Goal: Information Seeking & Learning: Understand process/instructions

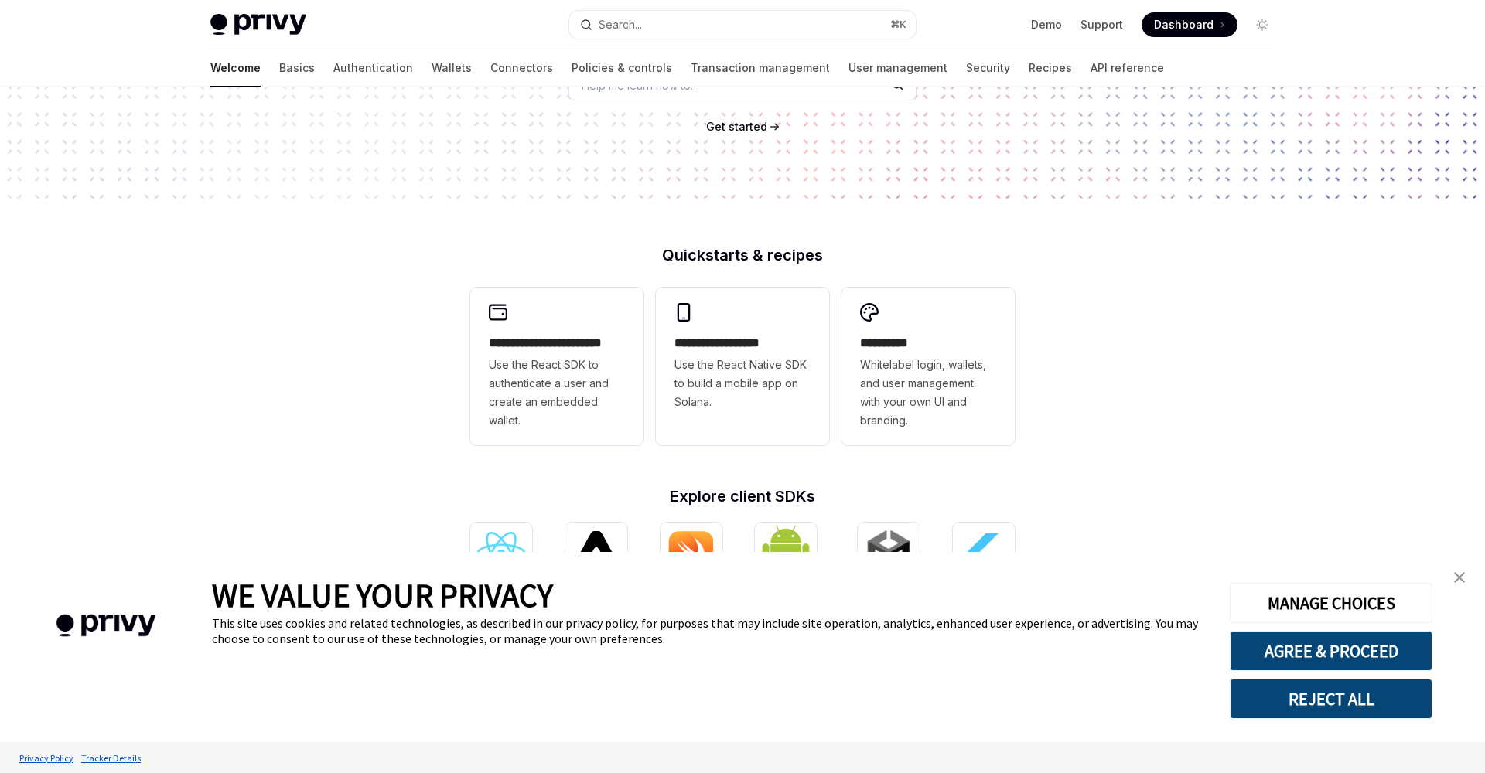
scroll to position [456, 0]
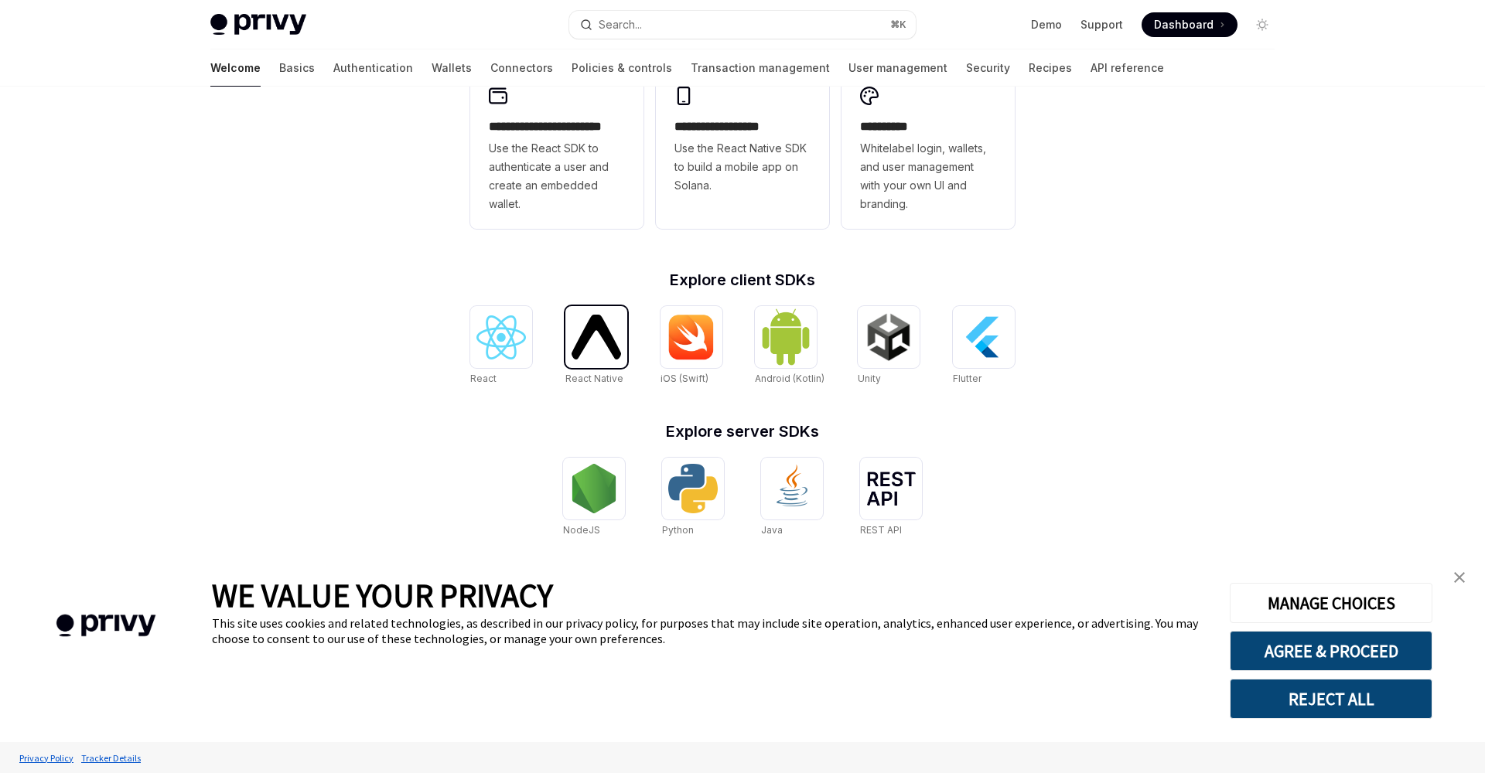
click at [594, 333] on img at bounding box center [597, 337] width 50 height 44
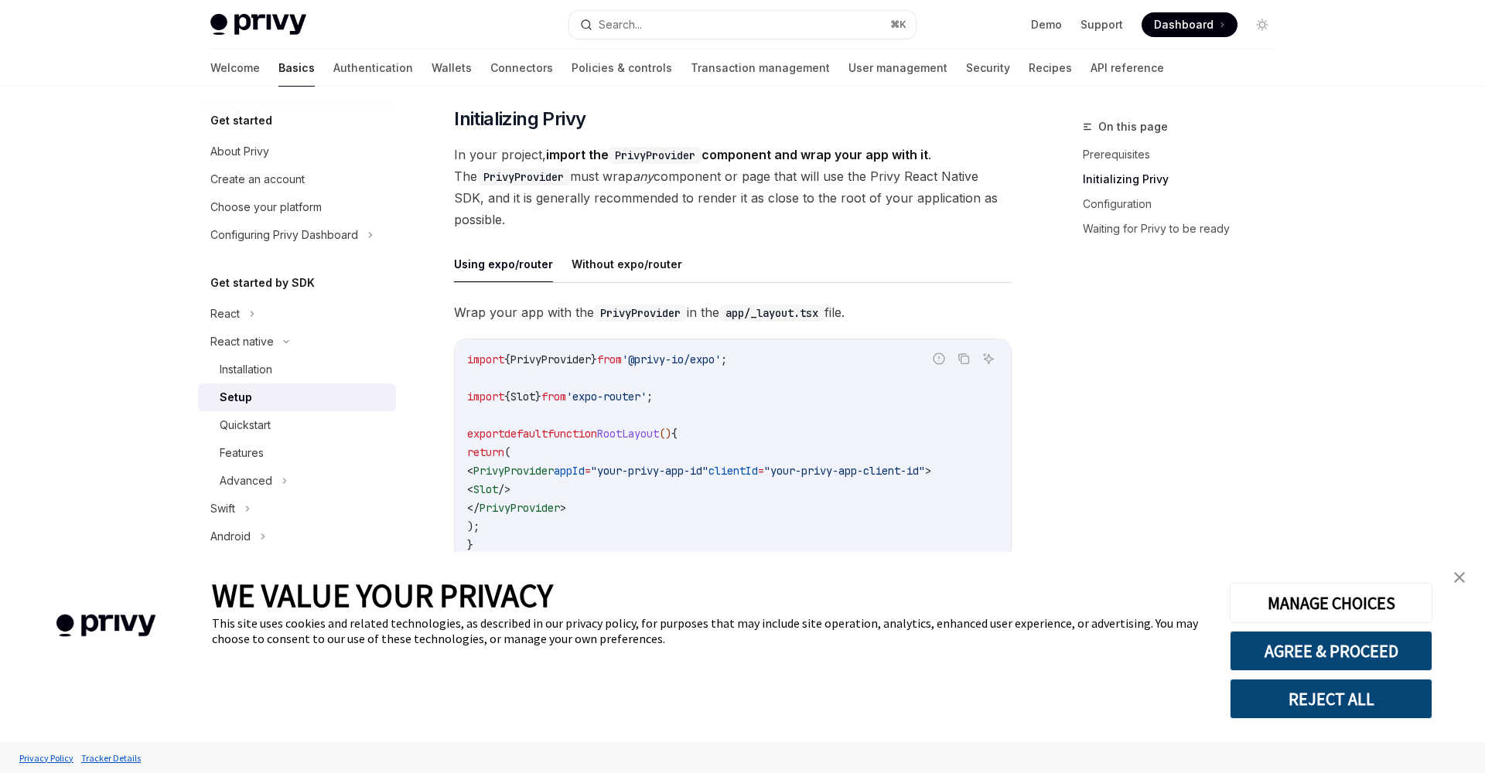
scroll to position [280, 0]
click at [610, 249] on button "Without expo/router" at bounding box center [627, 262] width 111 height 36
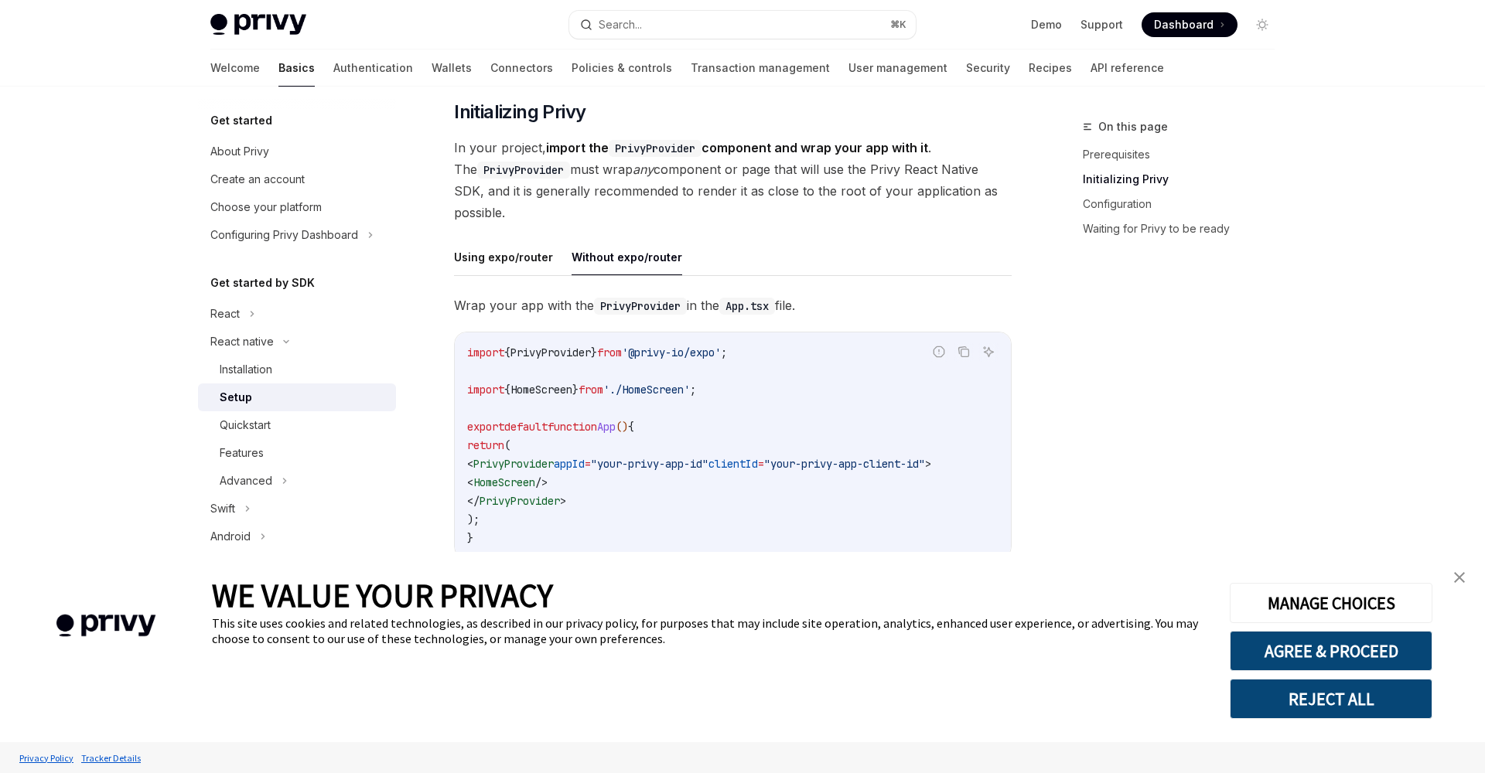
scroll to position [287, 0]
click at [509, 262] on button "Using expo/router" at bounding box center [503, 255] width 99 height 36
type textarea "*"
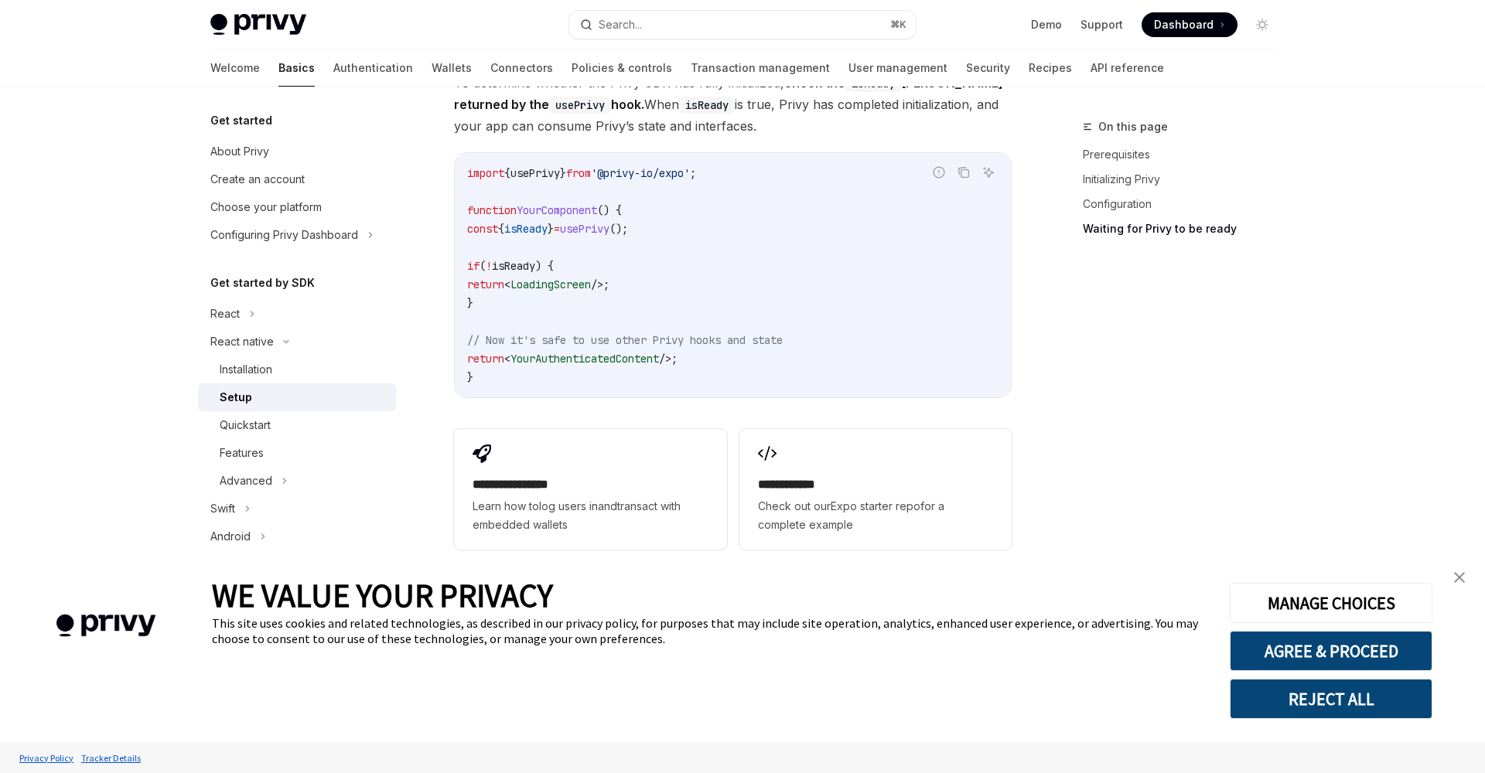
scroll to position [1367, 0]
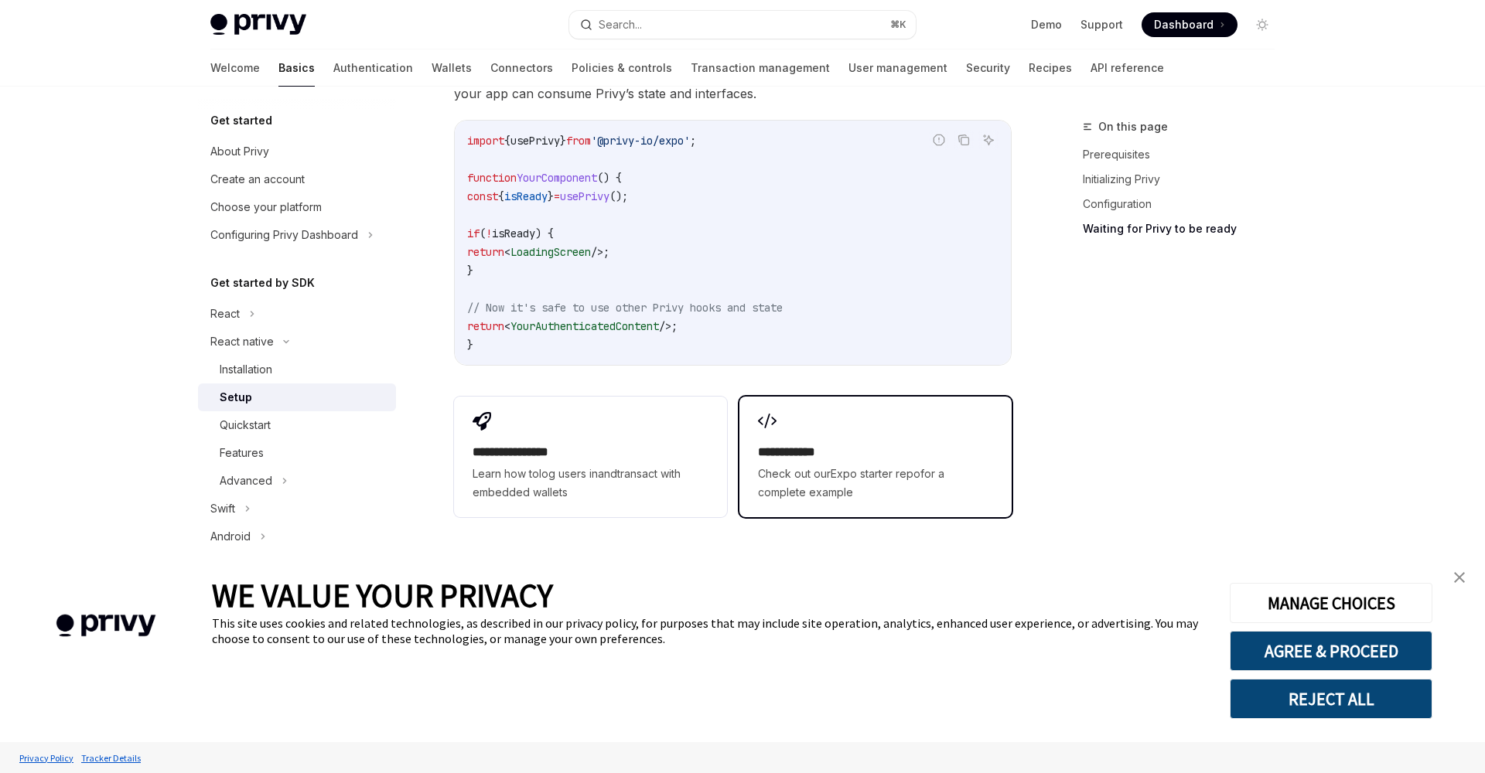
click at [791, 465] on span "Check out our Expo starter repo for a complete example" at bounding box center [875, 483] width 235 height 37
